Goal: Register for event/course

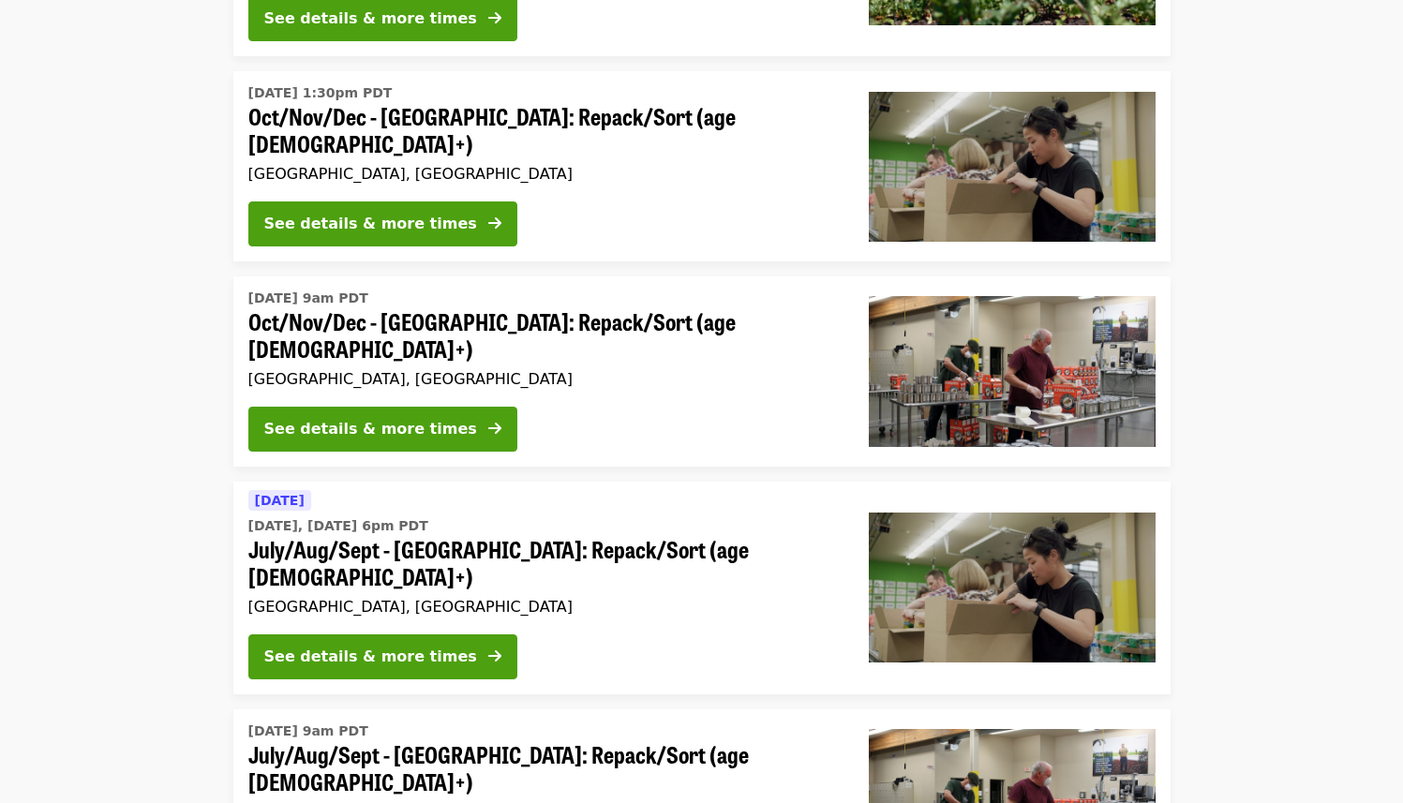
scroll to position [618, 0]
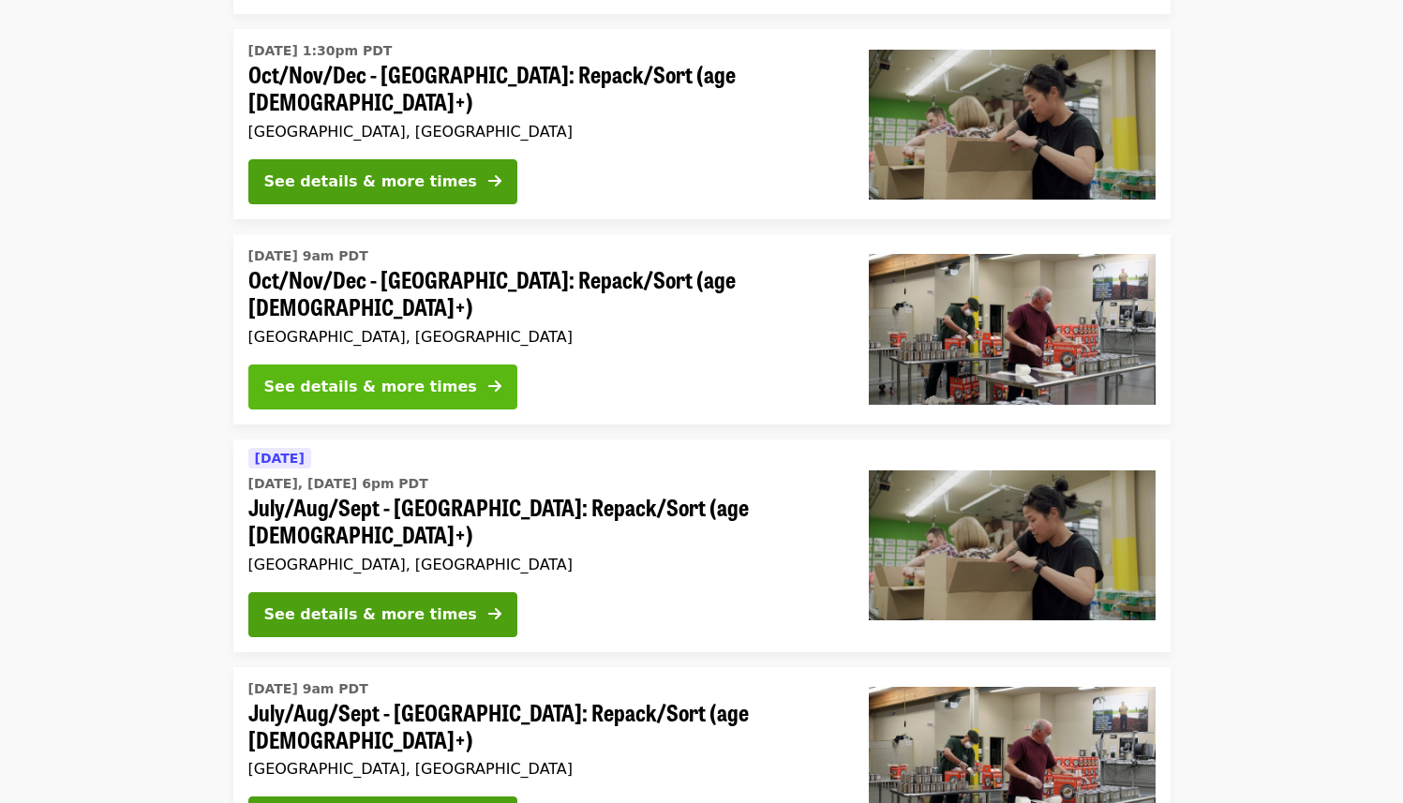
click at [360, 376] on div "See details & more times" at bounding box center [370, 387] width 213 height 22
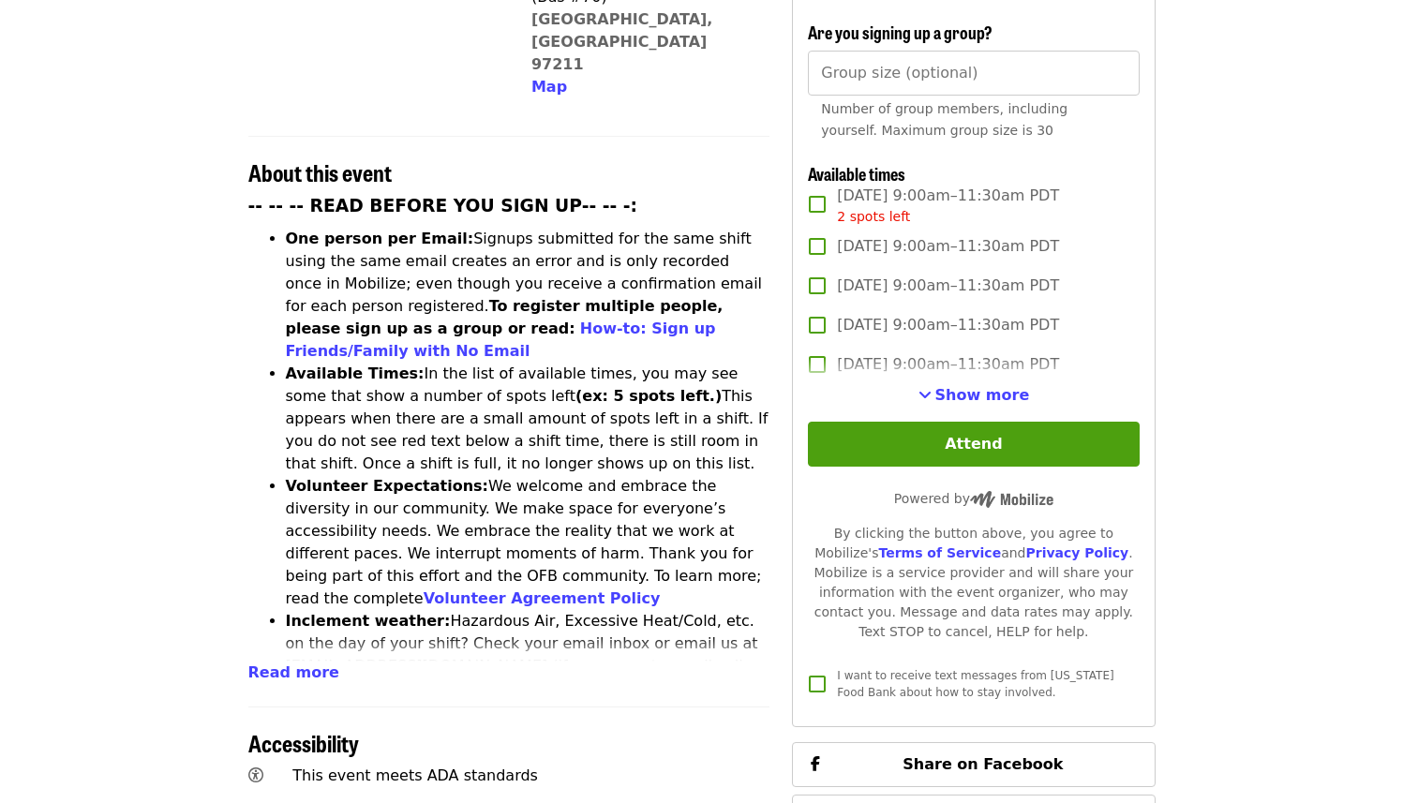
scroll to position [545, 0]
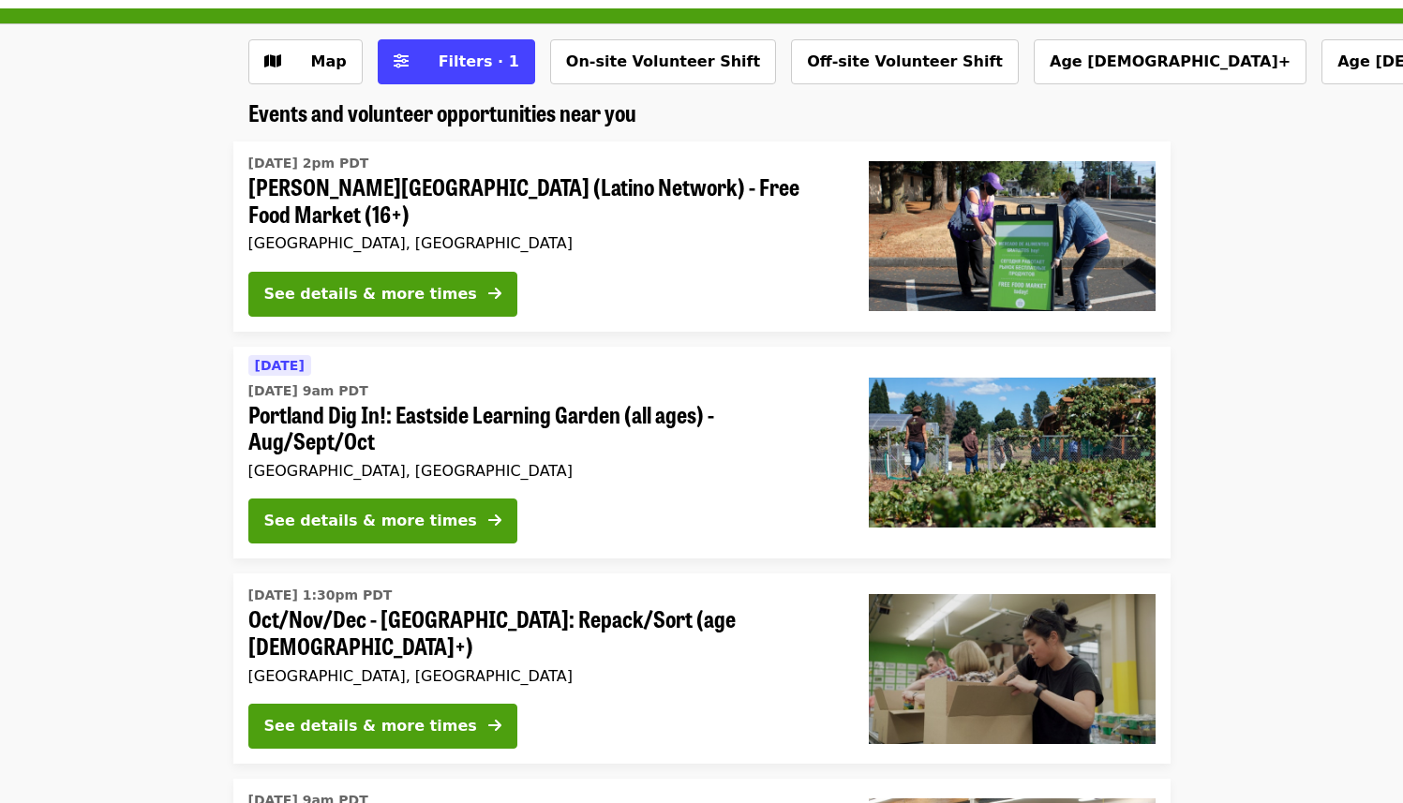
scroll to position [129, 0]
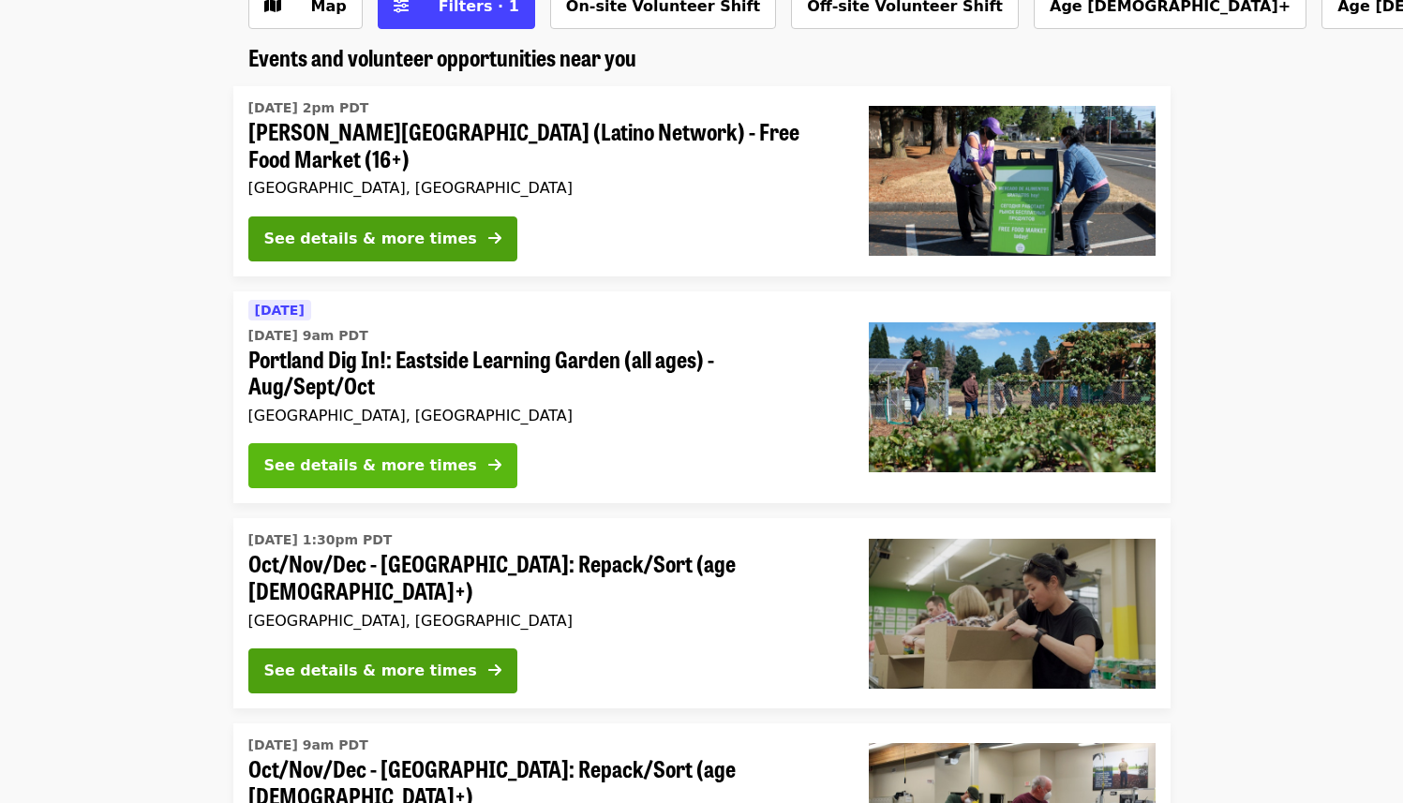
click at [402, 486] on button "See details & more times" at bounding box center [382, 465] width 269 height 45
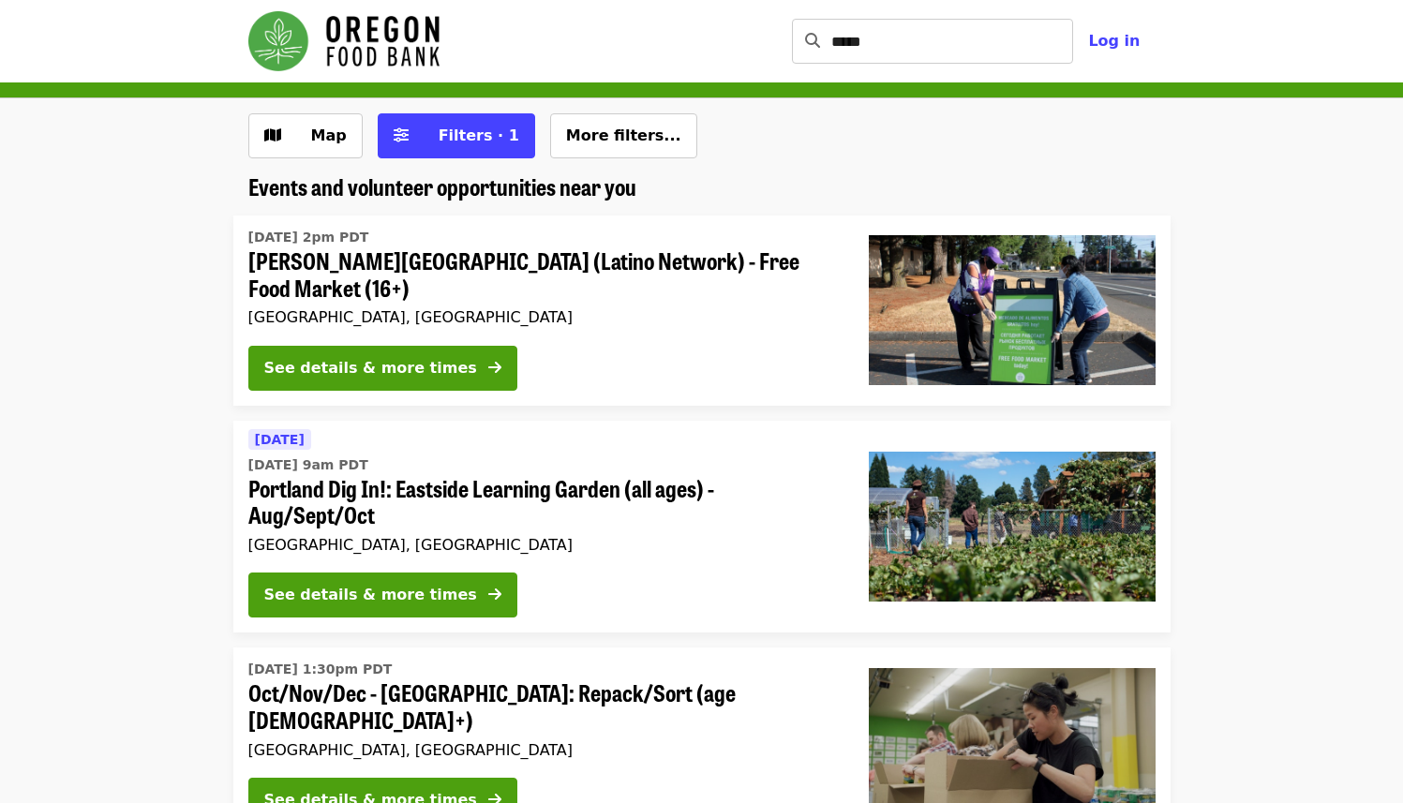
scroll to position [129, 0]
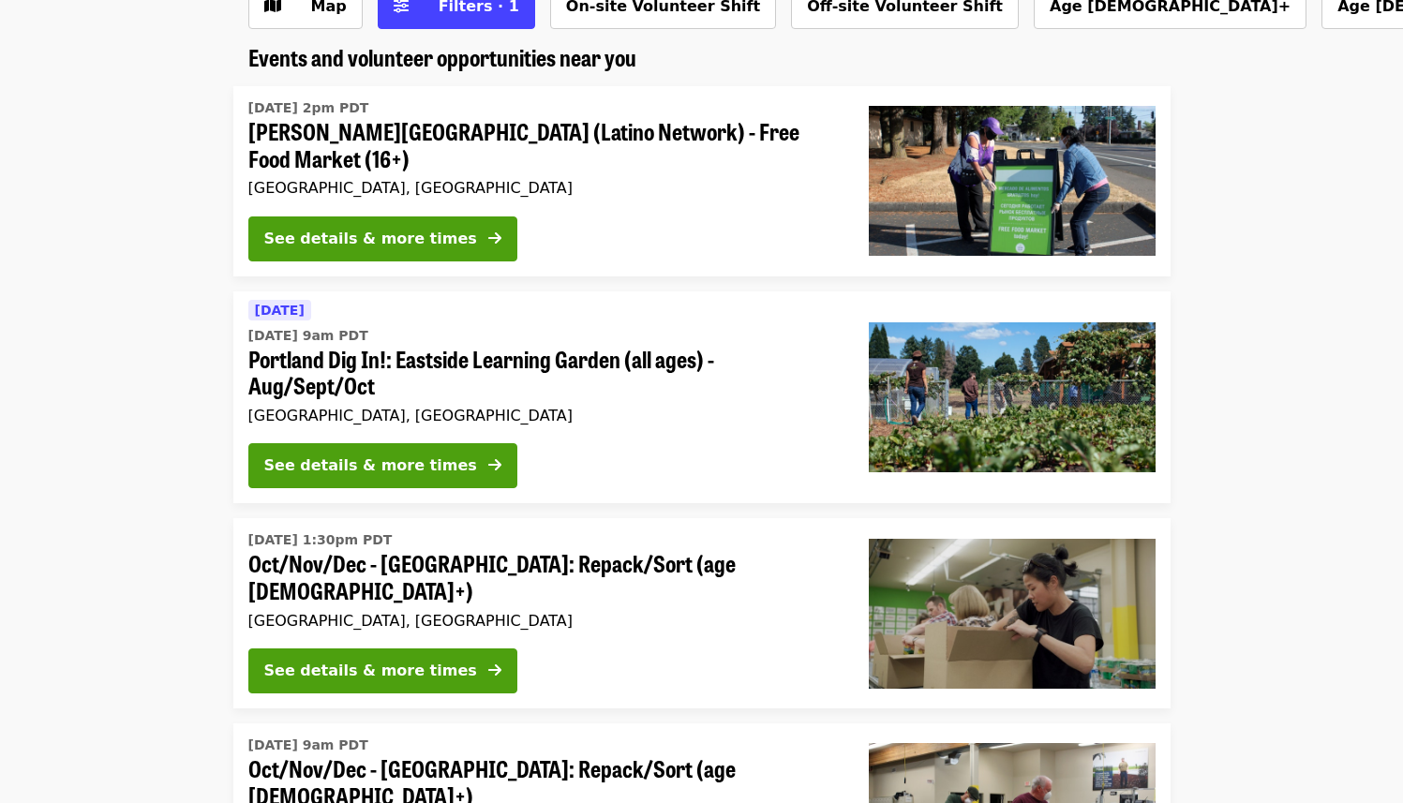
click at [320, 390] on span "Portland Dig In!: Eastside Learning Garden (all ages) - Aug/Sept/Oct" at bounding box center [543, 373] width 590 height 54
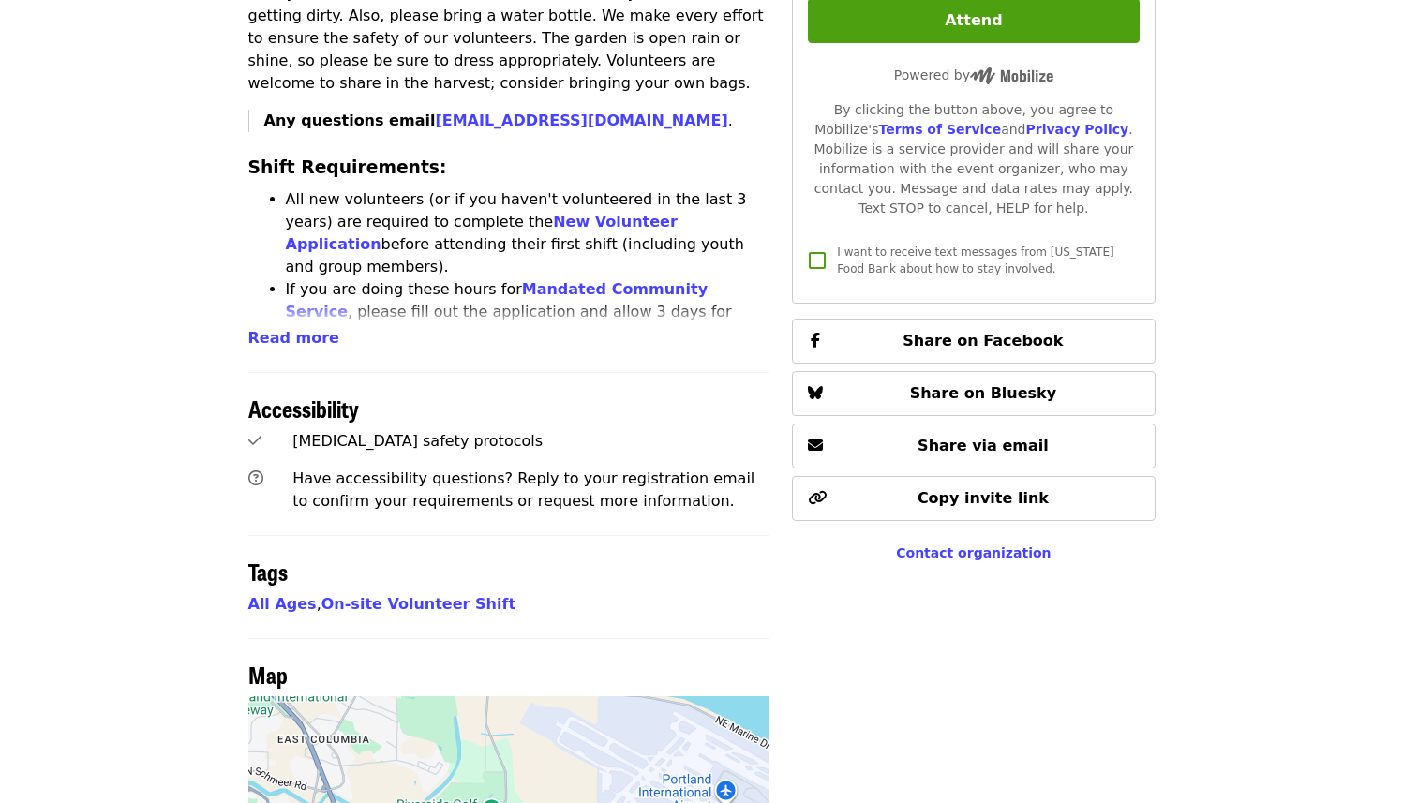
scroll to position [1268, 0]
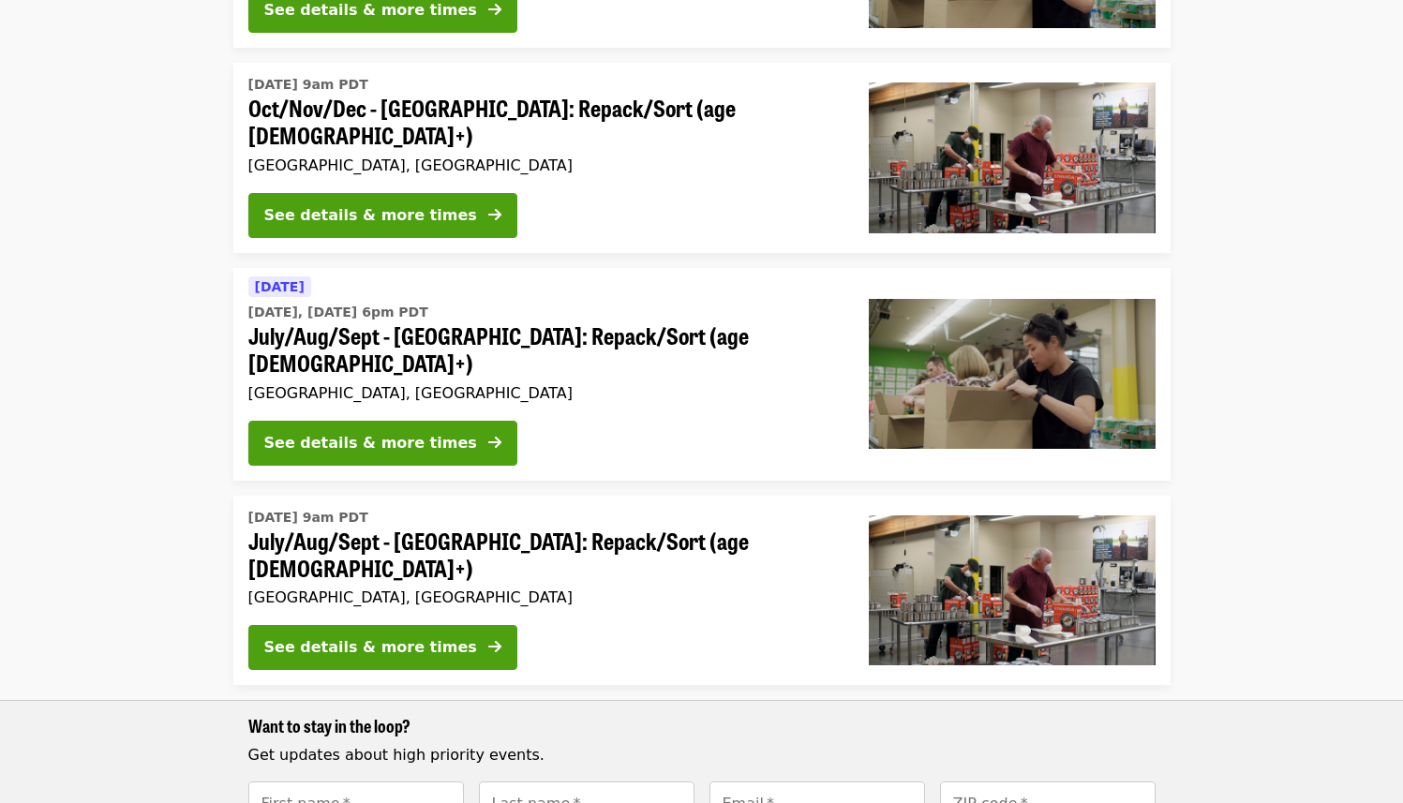
scroll to position [856, 0]
